Goal: Information Seeking & Learning: Learn about a topic

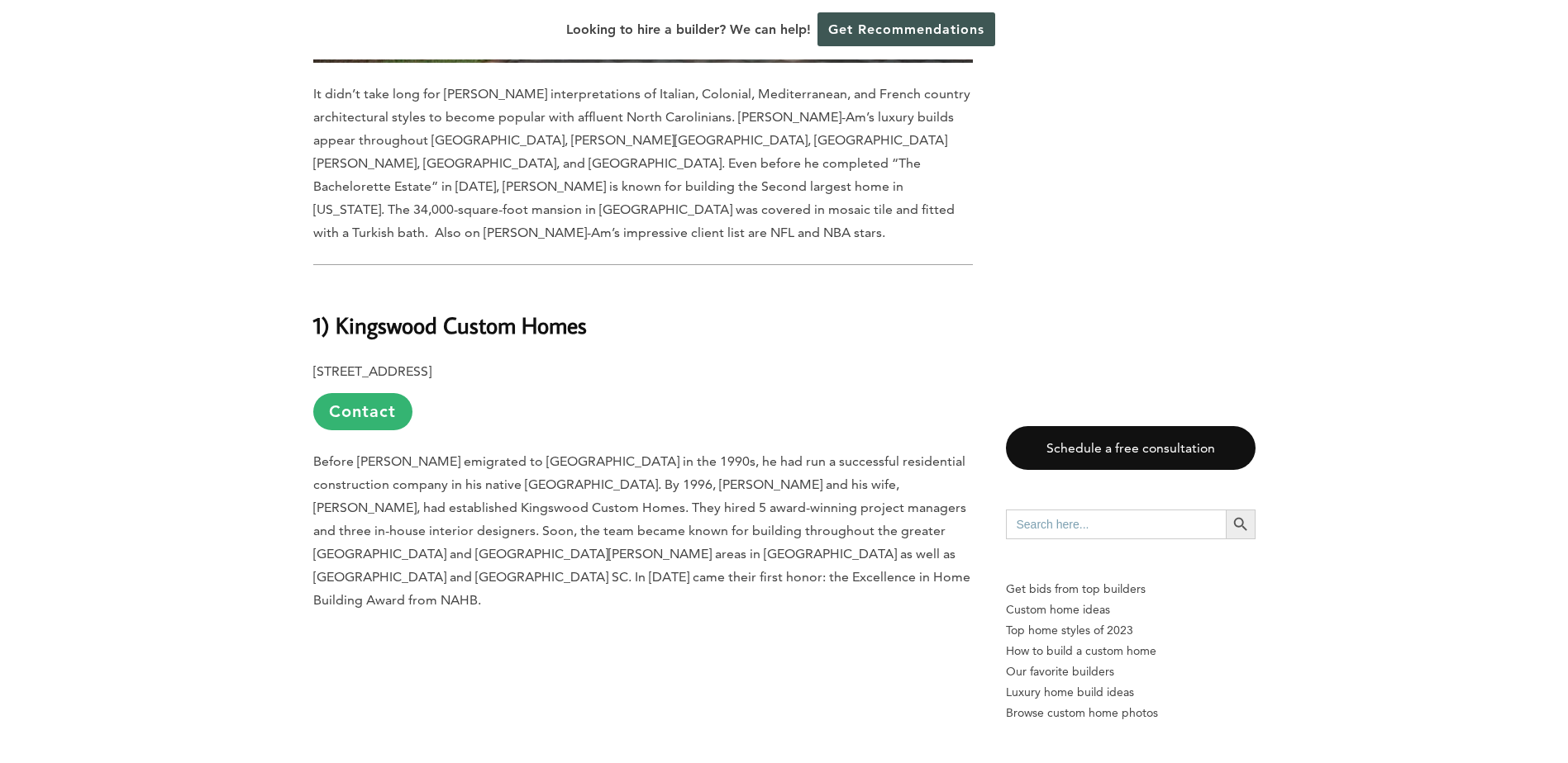
scroll to position [15665, 0]
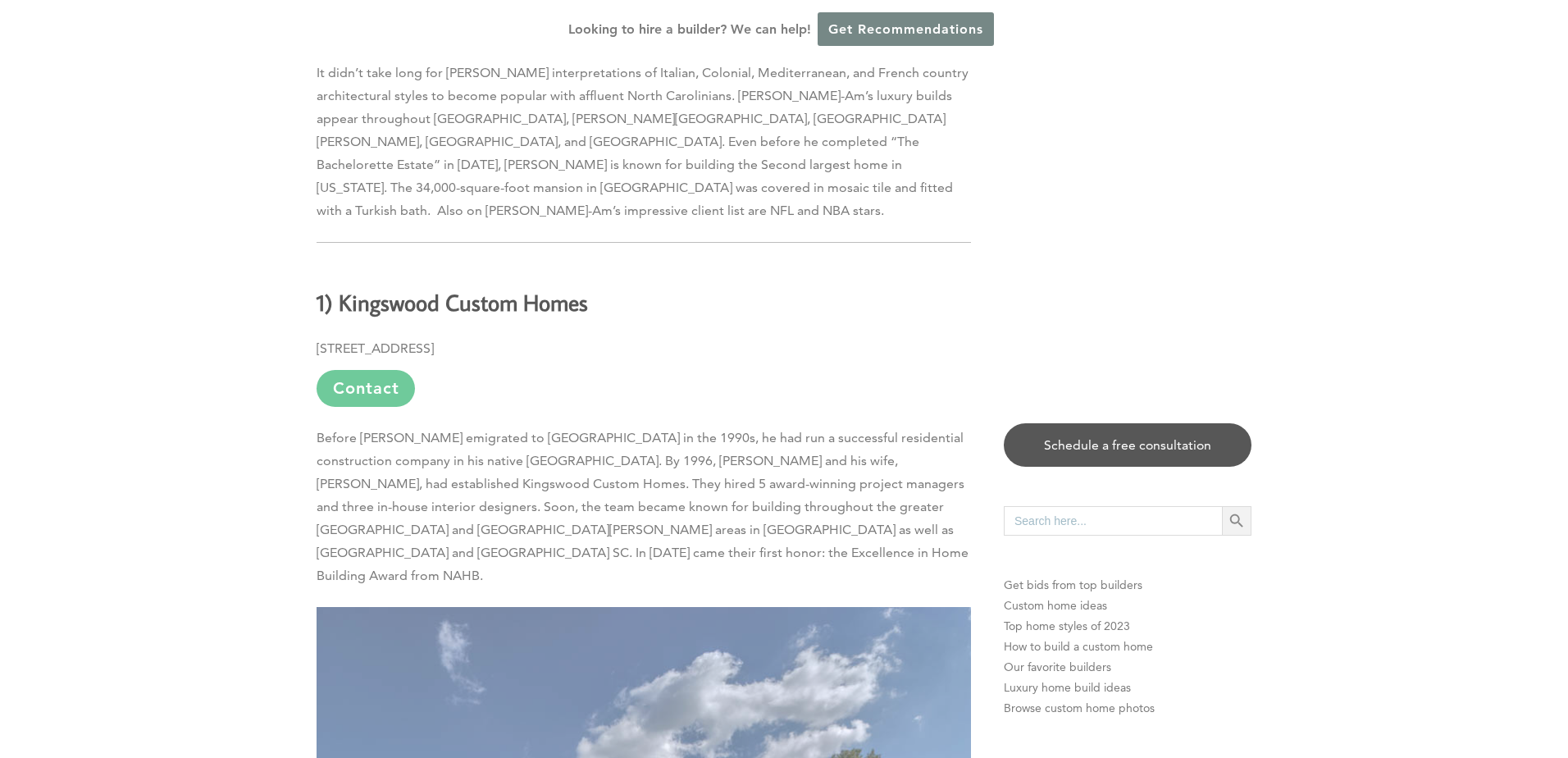
drag, startPoint x: 1563, startPoint y: 68, endPoint x: 1551, endPoint y: 751, distance: 683.1
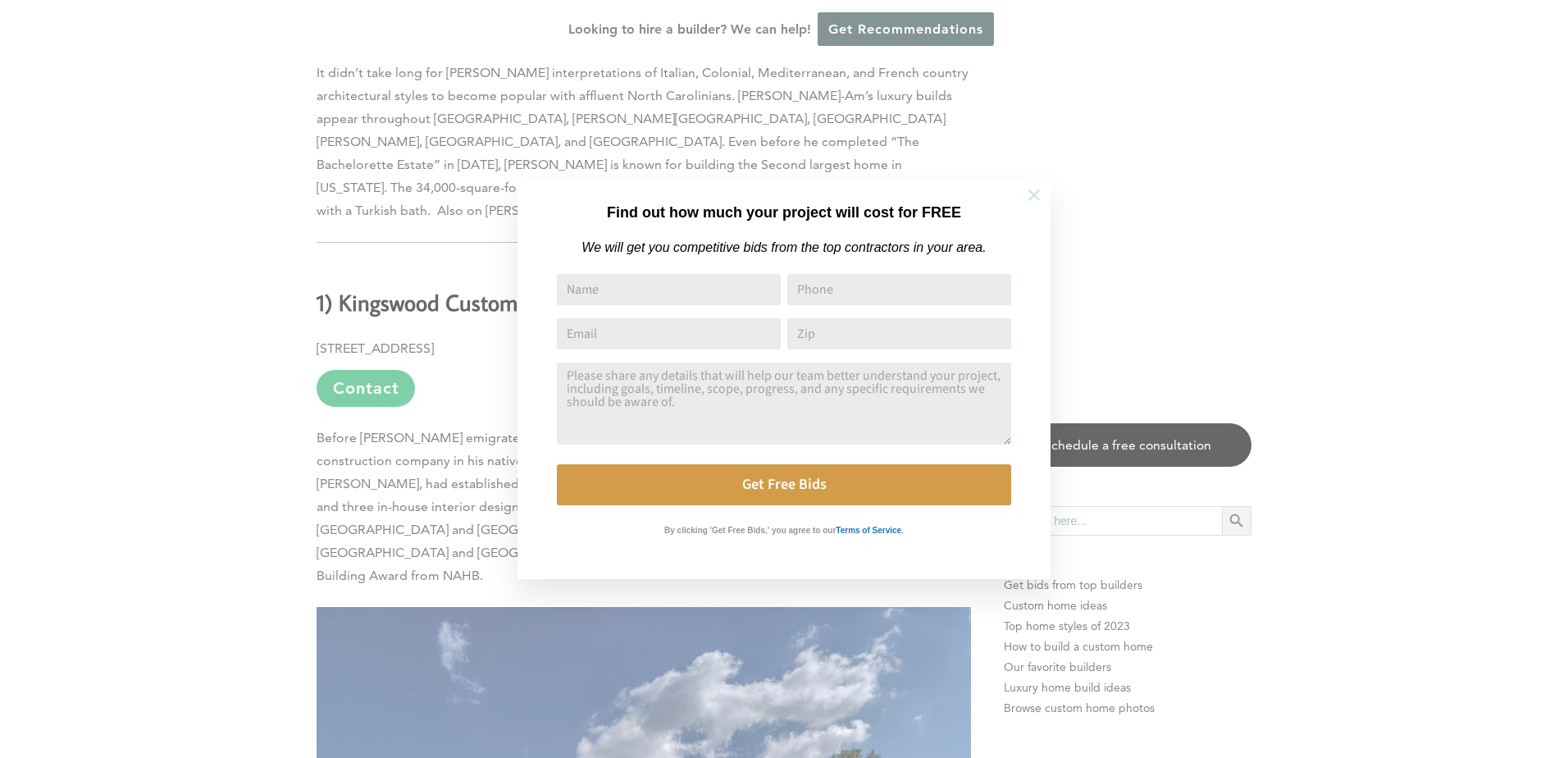
click at [1036, 193] on icon at bounding box center [1035, 195] width 18 height 18
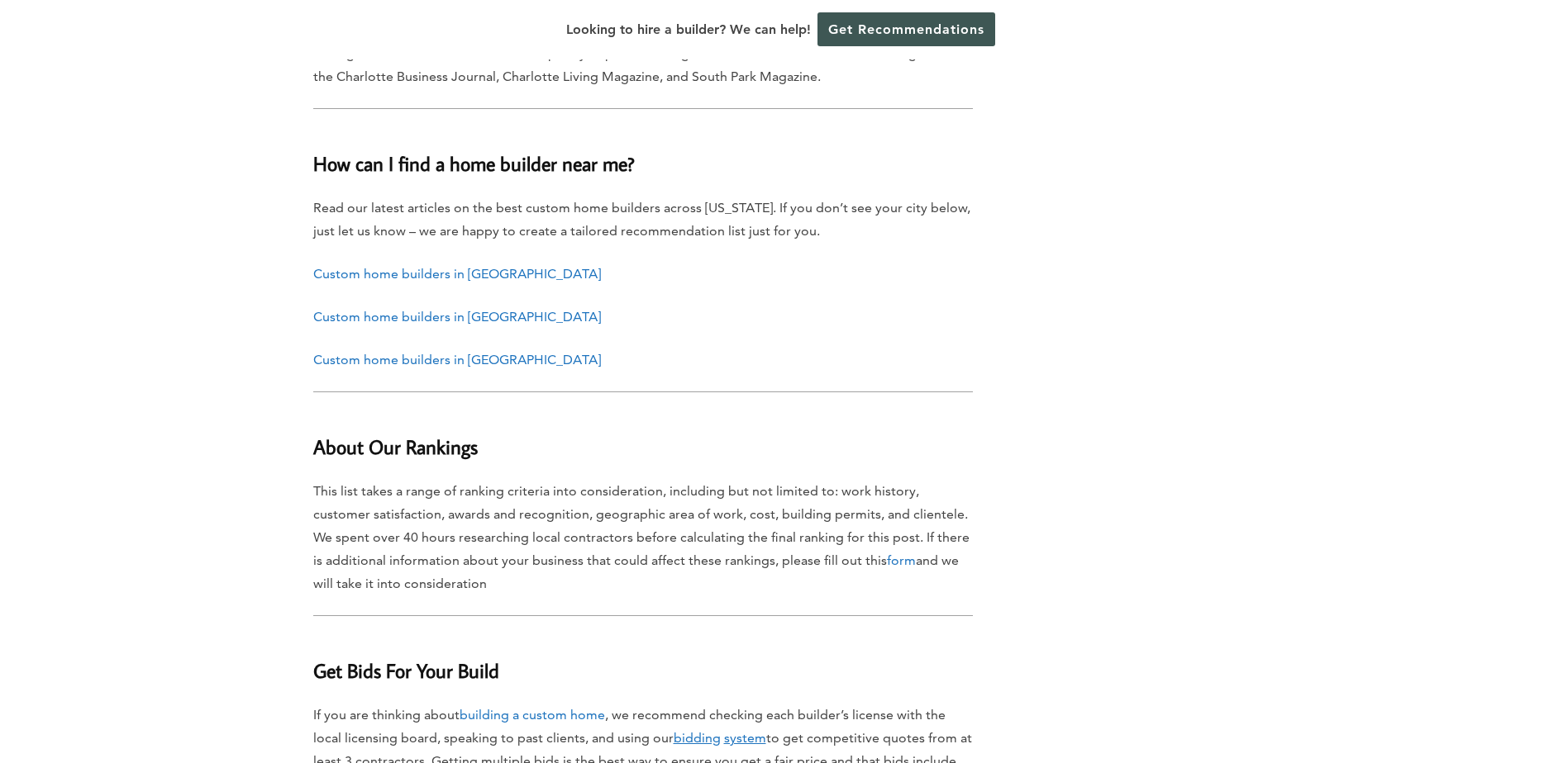
scroll to position [16821, 0]
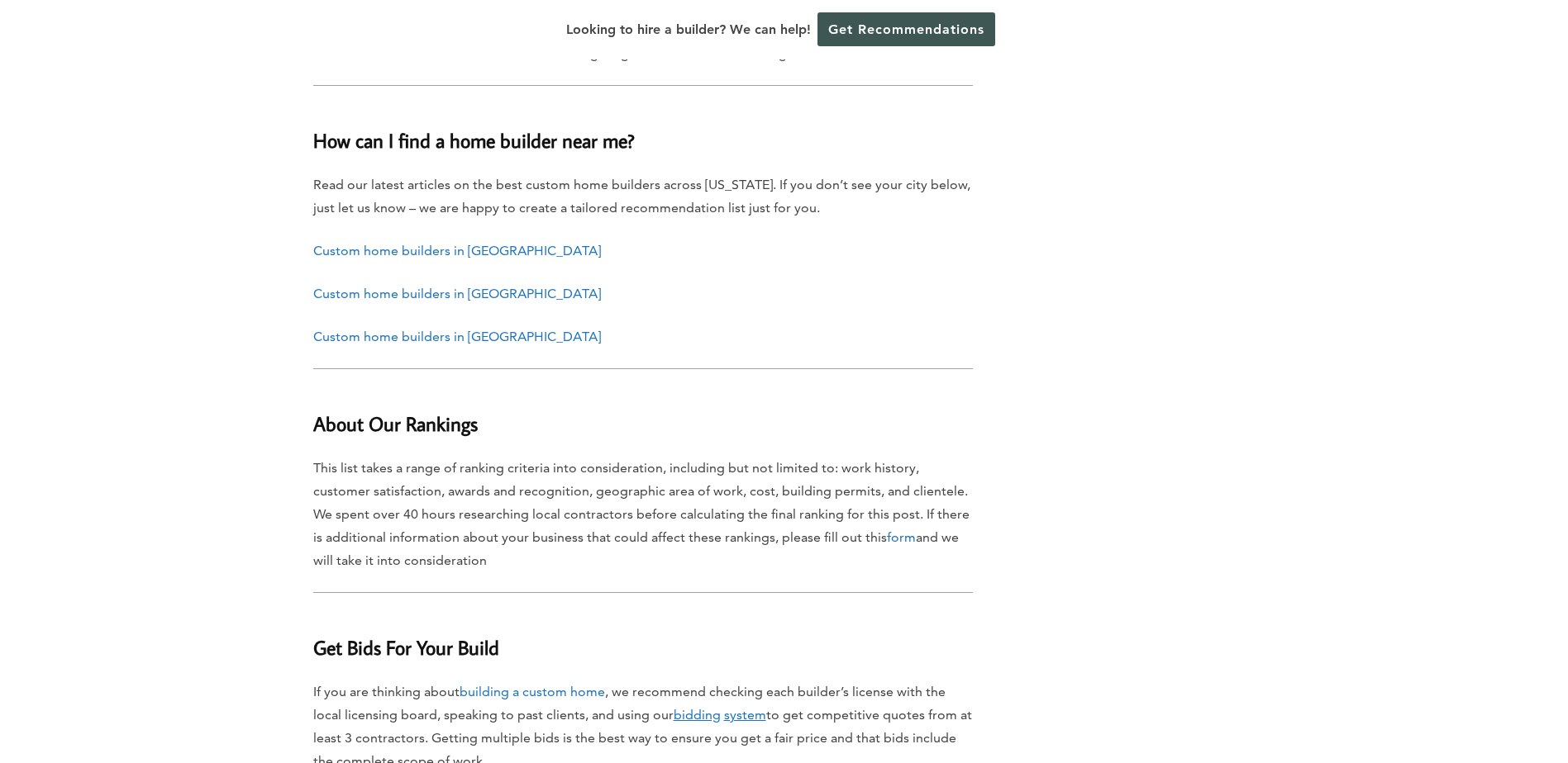
click at [698, 707] on u "bidding" at bounding box center [697, 714] width 47 height 15
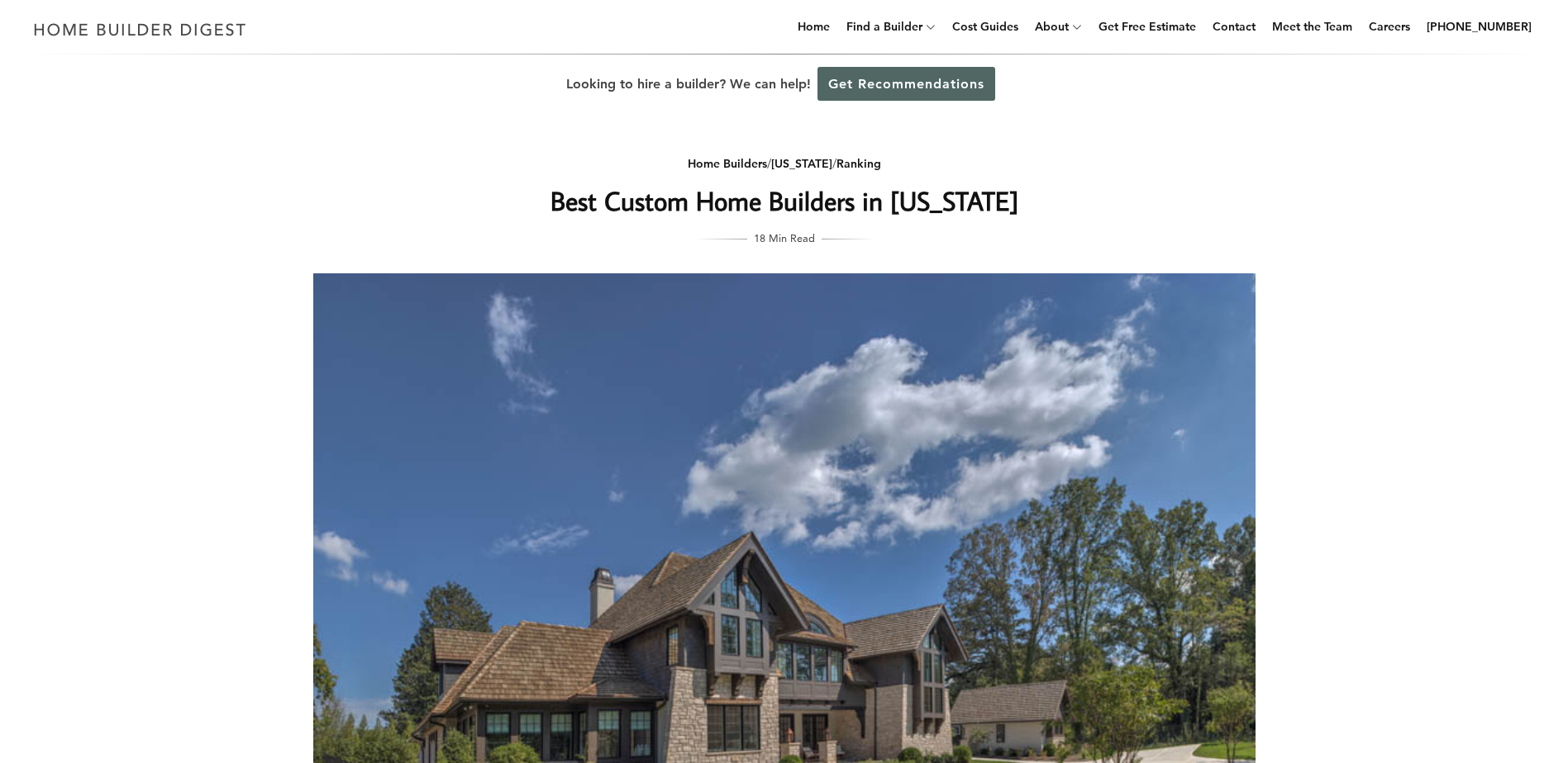
click at [928, 88] on link "Get Recommendations" at bounding box center [906, 84] width 177 height 34
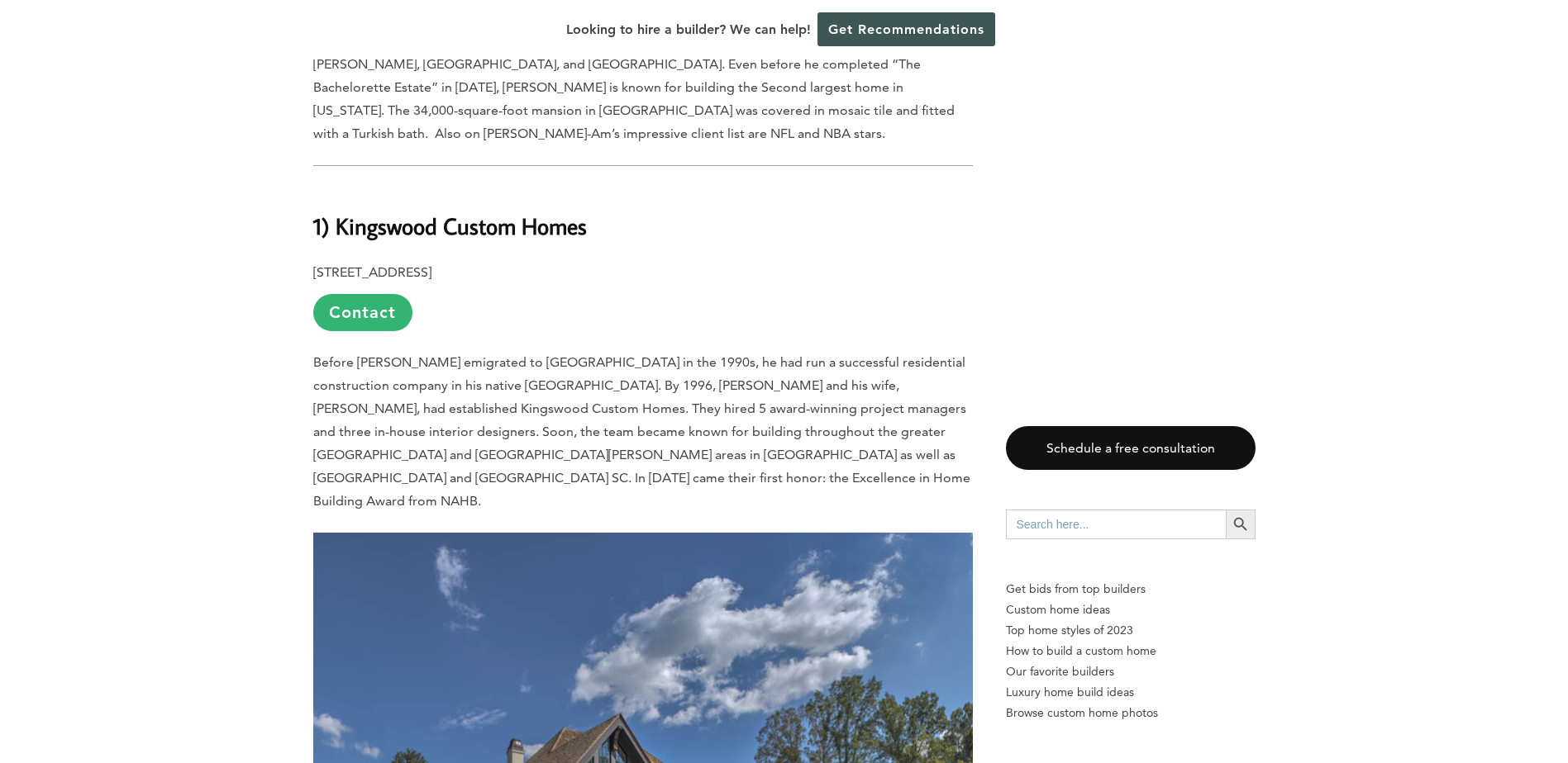
scroll to position [15685, 0]
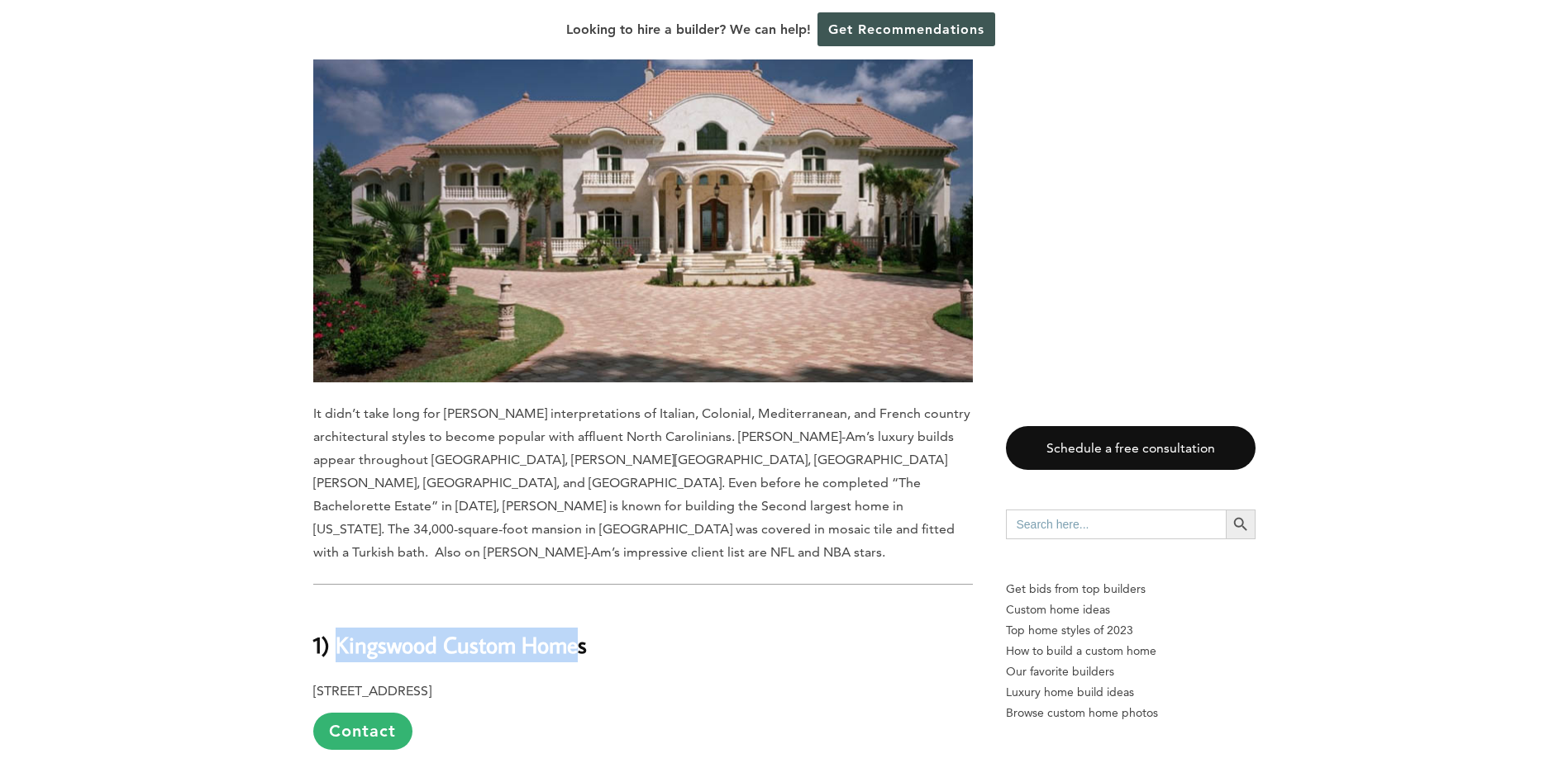
drag, startPoint x: 386, startPoint y: 179, endPoint x: 582, endPoint y: 173, distance: 196.1
click at [582, 630] on b "1) Kingswood Custom Homes" at bounding box center [450, 644] width 274 height 29
drag, startPoint x: 582, startPoint y: 173, endPoint x: 419, endPoint y: 184, distance: 163.4
click at [455, 630] on b "1) Kingswood Custom Homes" at bounding box center [450, 644] width 274 height 29
drag, startPoint x: 397, startPoint y: 184, endPoint x: 616, endPoint y: 189, distance: 219.1
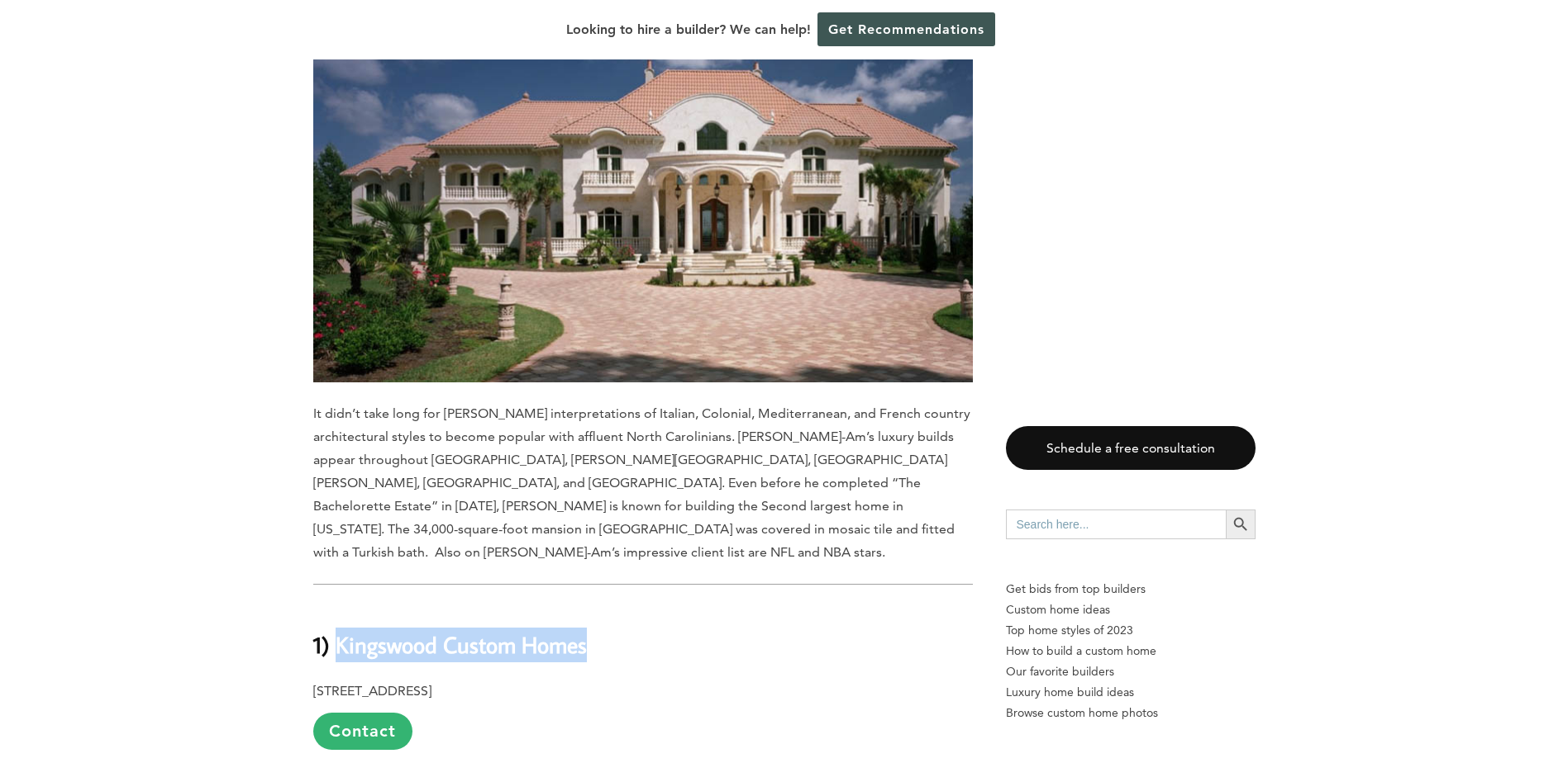
click at [616, 605] on h2 "1) Kingswood Custom Homes" at bounding box center [643, 633] width 660 height 57
